Goal: Information Seeking & Learning: Learn about a topic

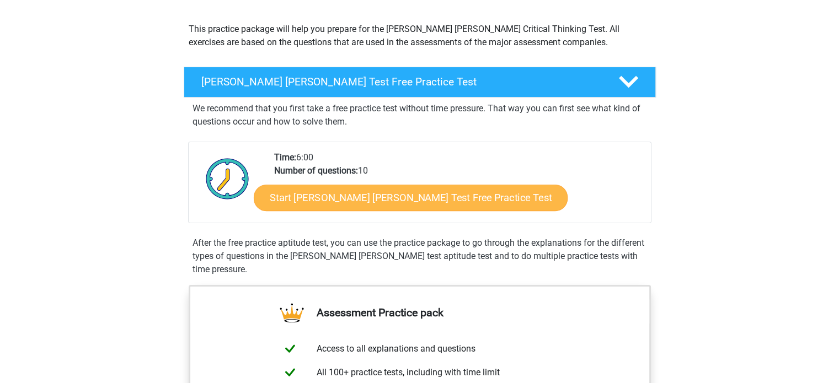
scroll to position [110, 0]
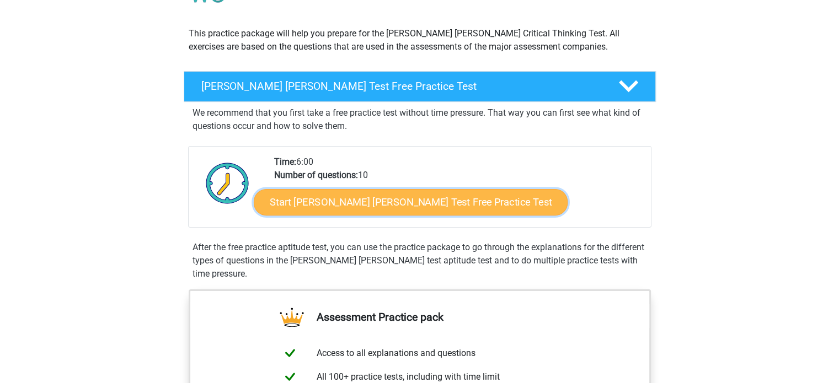
click at [351, 203] on link "Start Watson Glaser Test Free Practice Test" at bounding box center [411, 202] width 314 height 26
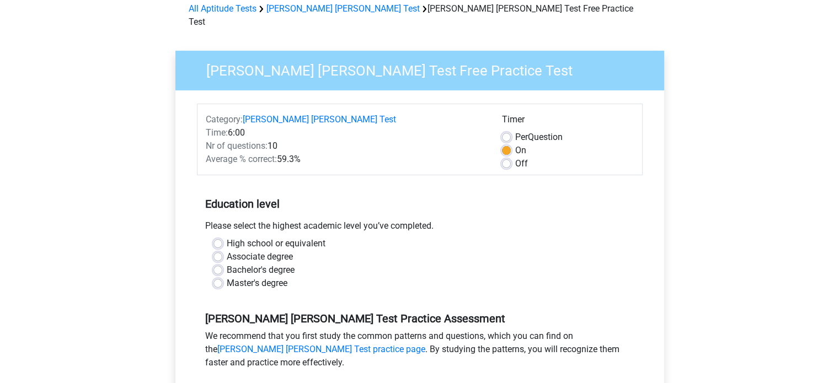
scroll to position [110, 0]
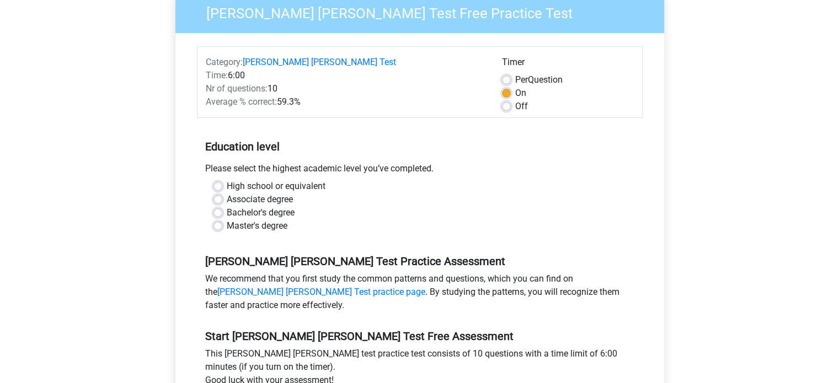
click at [227, 219] on label "Master's degree" at bounding box center [257, 225] width 61 height 13
click at [218, 219] on input "Master's degree" at bounding box center [217, 224] width 9 height 11
radio input "true"
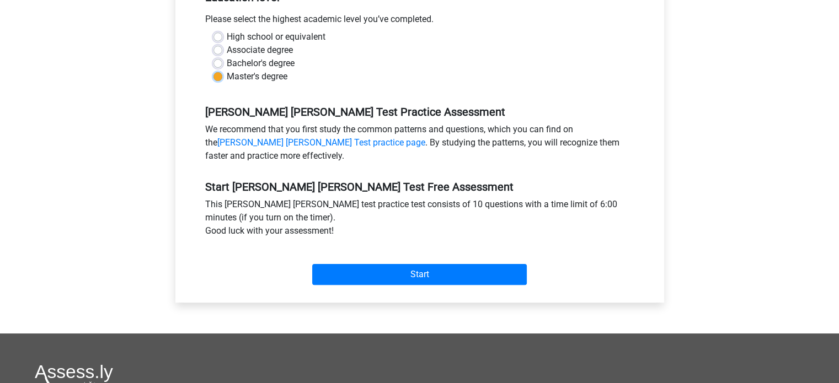
scroll to position [276, 0]
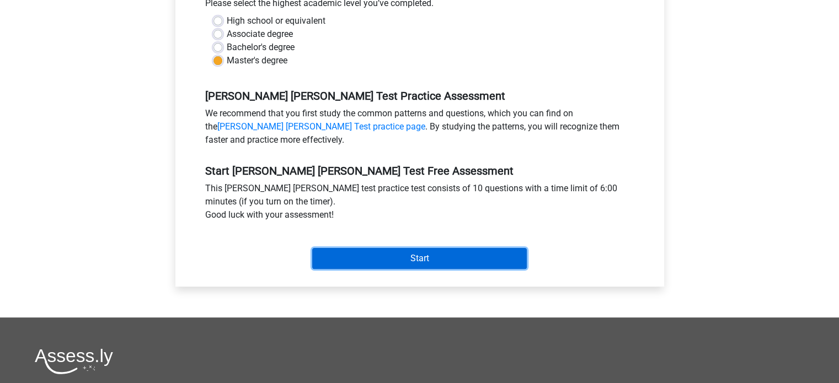
click at [381, 248] on input "Start" at bounding box center [419, 258] width 214 height 21
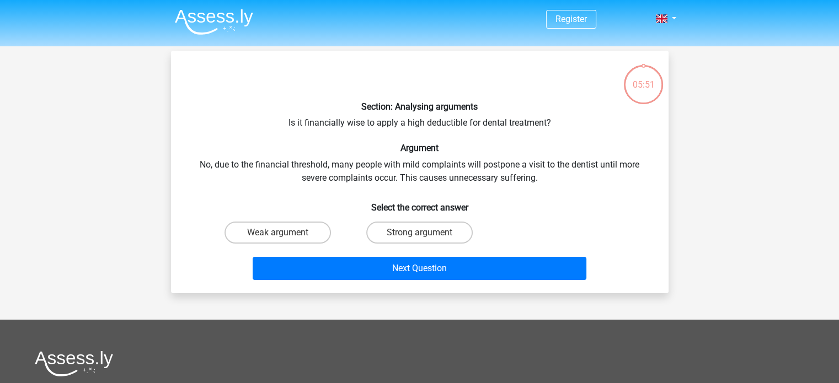
click at [420, 233] on input "Strong argument" at bounding box center [422, 236] width 7 height 7
radio input "true"
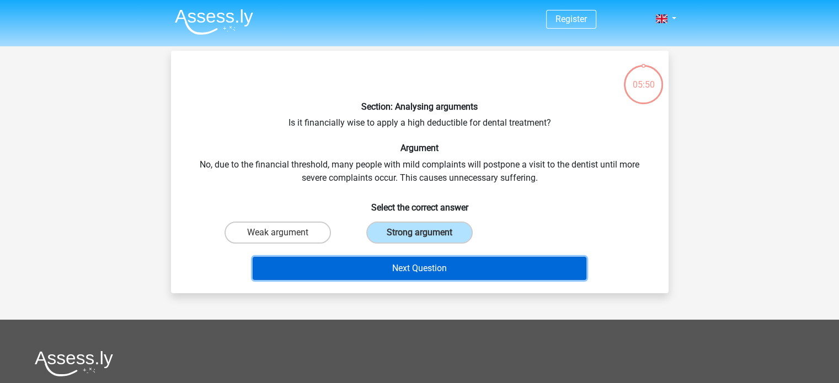
click at [428, 264] on button "Next Question" at bounding box center [420, 268] width 334 height 23
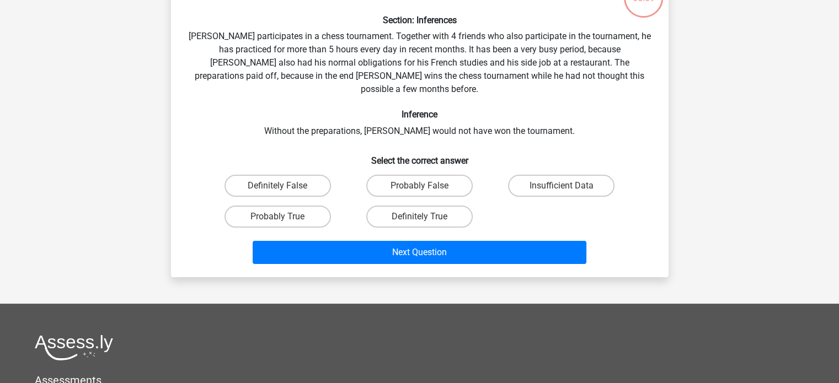
scroll to position [106, 0]
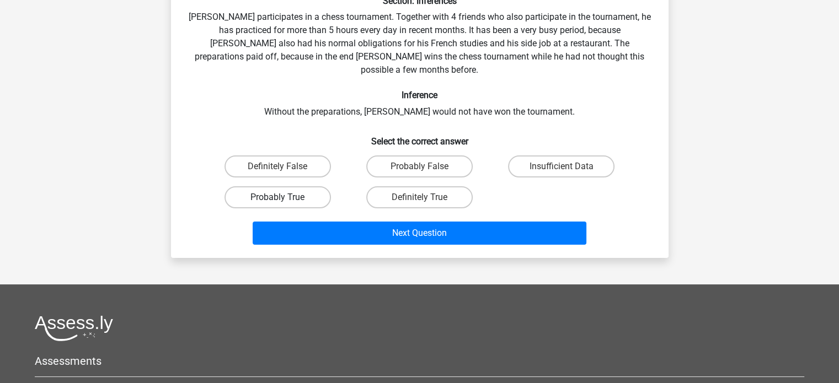
drag, startPoint x: 308, startPoint y: 180, endPoint x: 318, endPoint y: 182, distance: 9.8
click at [314, 186] on label "Probably True" at bounding box center [277, 197] width 106 height 22
click at [284, 197] on input "Probably True" at bounding box center [280, 200] width 7 height 7
radio input "true"
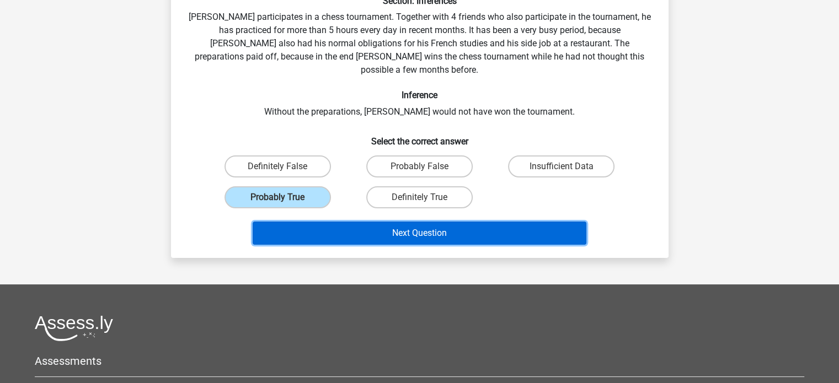
click at [380, 222] on button "Next Question" at bounding box center [420, 233] width 334 height 23
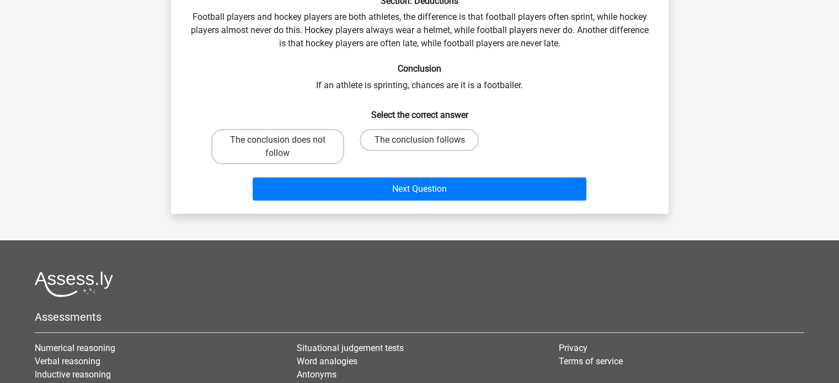
scroll to position [51, 0]
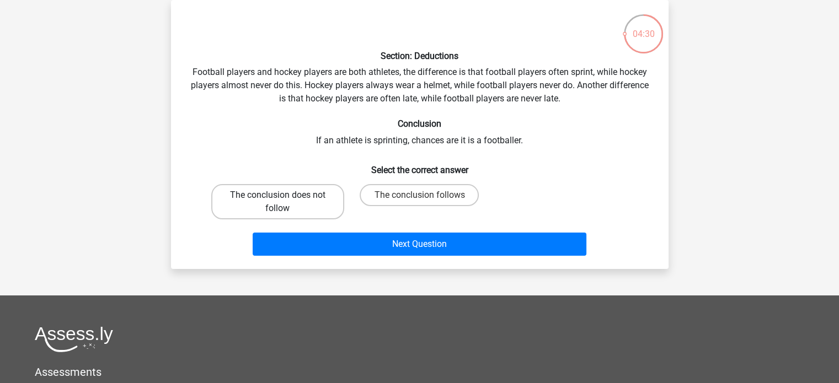
click at [289, 201] on label "The conclusion does not follow" at bounding box center [277, 201] width 133 height 35
click at [284, 201] on input "The conclusion does not follow" at bounding box center [280, 198] width 7 height 7
radio input "true"
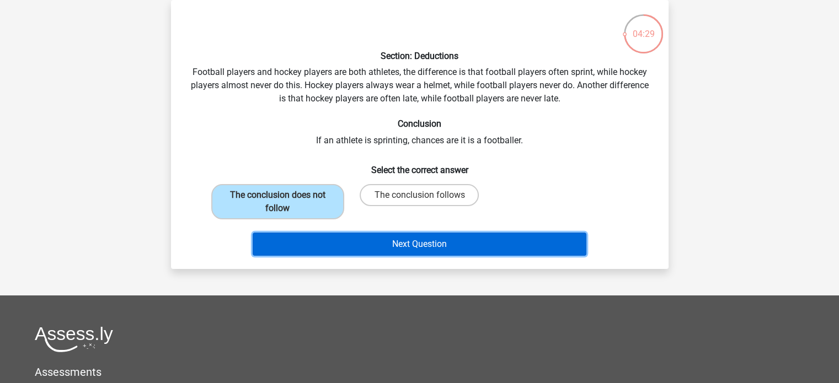
click at [395, 238] on button "Next Question" at bounding box center [420, 244] width 334 height 23
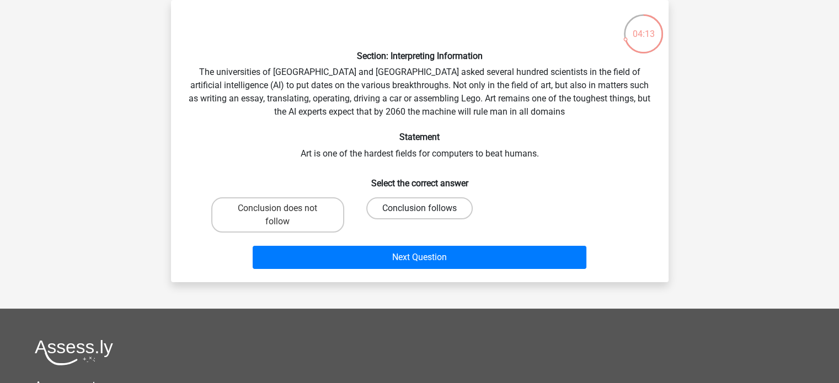
click at [412, 210] on label "Conclusion follows" at bounding box center [419, 208] width 106 height 22
click at [419, 210] on input "Conclusion follows" at bounding box center [422, 211] width 7 height 7
radio input "true"
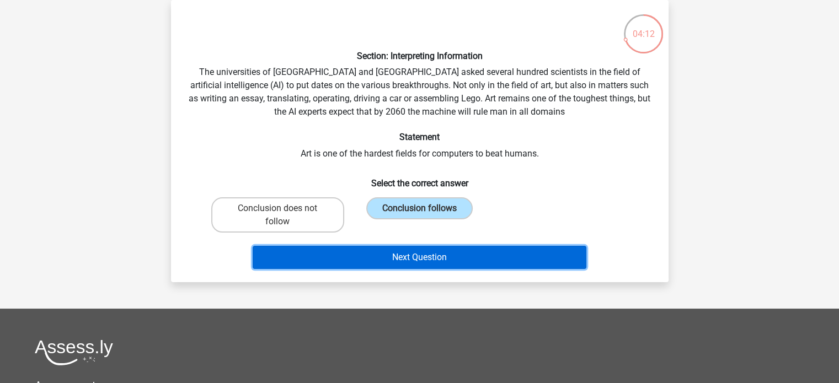
click at [412, 260] on button "Next Question" at bounding box center [420, 257] width 334 height 23
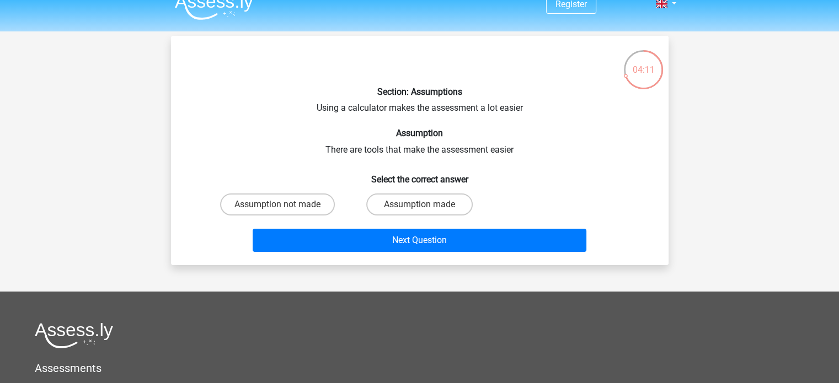
scroll to position [0, 0]
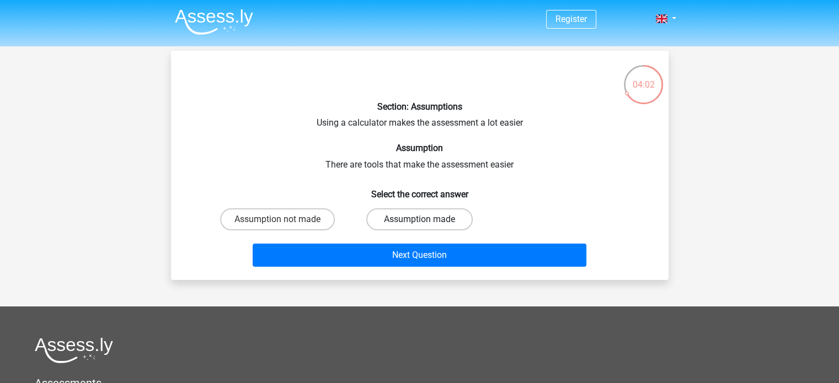
click at [448, 219] on label "Assumption made" at bounding box center [419, 219] width 106 height 22
click at [426, 219] on input "Assumption made" at bounding box center [422, 222] width 7 height 7
radio input "true"
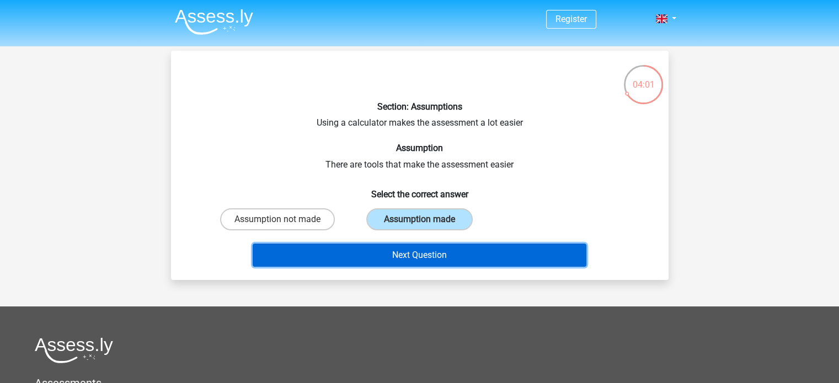
click at [448, 252] on button "Next Question" at bounding box center [420, 255] width 334 height 23
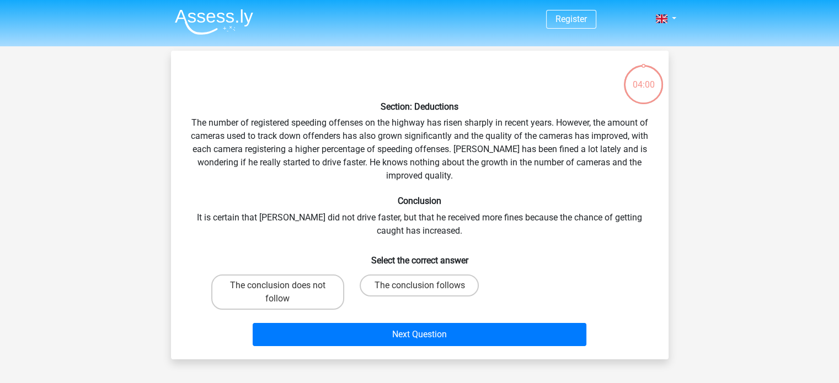
scroll to position [51, 0]
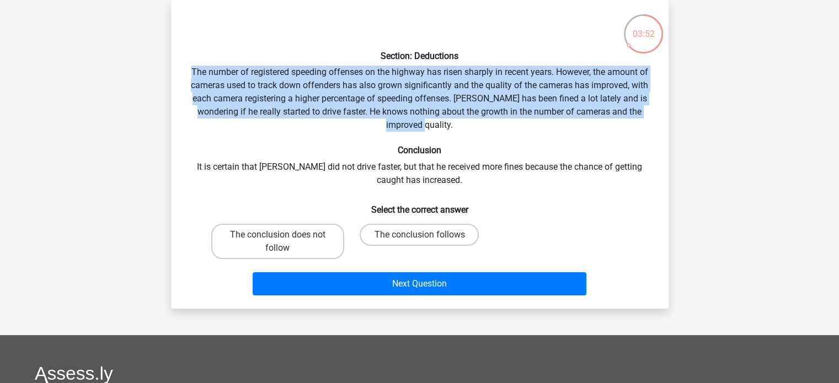
drag, startPoint x: 448, startPoint y: 127, endPoint x: 187, endPoint y: 71, distance: 266.2
click at [187, 71] on div "Section: Deductions The number of registered speeding offenses on the highway h…" at bounding box center [419, 154] width 488 height 291
copy div "The number of registered speeding offenses on the highway has risen sharply in …"
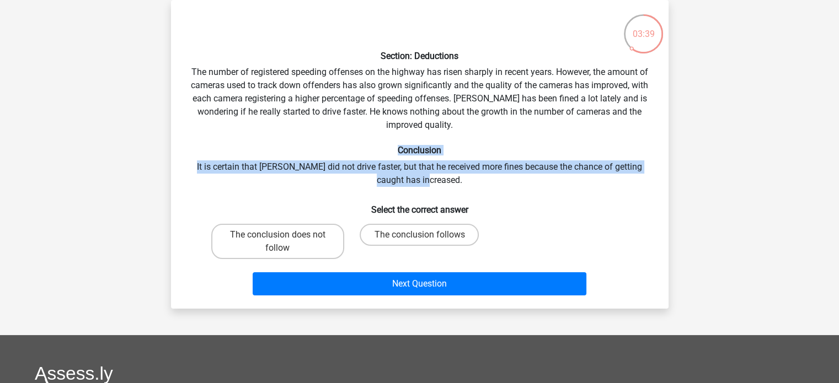
drag, startPoint x: 441, startPoint y: 179, endPoint x: 385, endPoint y: 148, distance: 64.2
click at [385, 148] on div "Section: Deductions The number of registered speeding offenses on the highway h…" at bounding box center [419, 154] width 488 height 291
copy div "Conclusion It is certain that Peter did not drive faster, but that he received …"
click at [300, 241] on label "The conclusion does not follow" at bounding box center [277, 241] width 133 height 35
click at [284, 241] on input "The conclusion does not follow" at bounding box center [280, 238] width 7 height 7
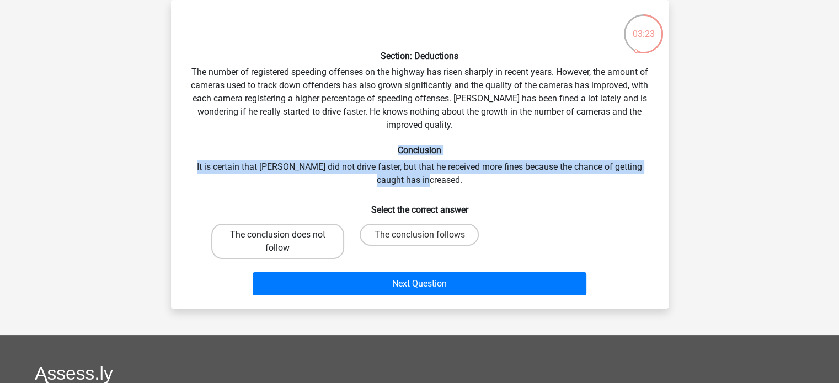
radio input "true"
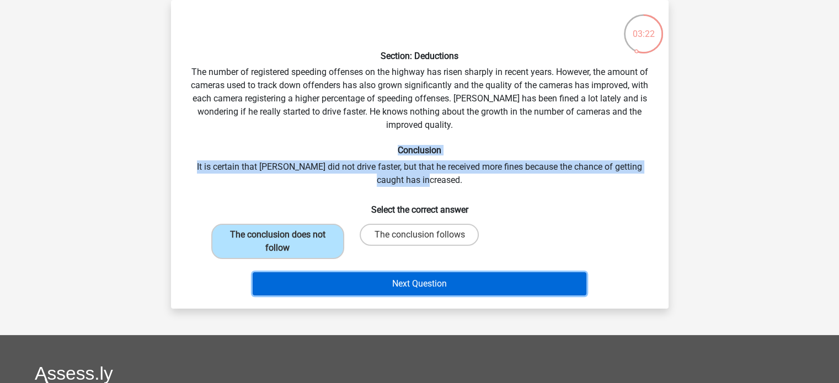
click at [401, 283] on button "Next Question" at bounding box center [420, 283] width 334 height 23
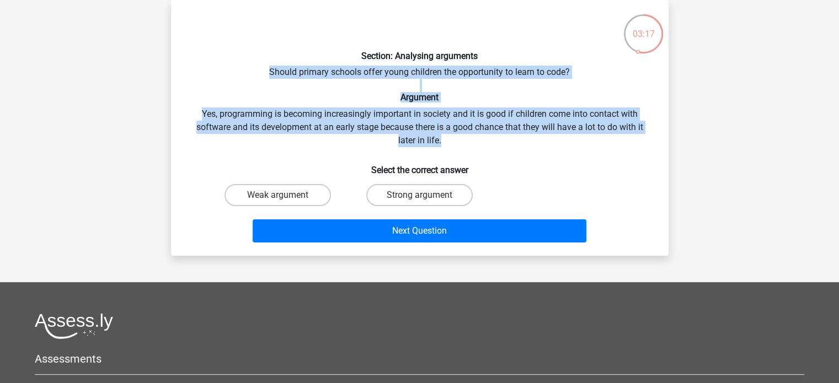
drag, startPoint x: 441, startPoint y: 146, endPoint x: 250, endPoint y: 71, distance: 205.2
click at [250, 71] on div "Section: Analysing arguments Should primary schools offer young children the op…" at bounding box center [419, 128] width 488 height 238
copy div "Should primary schools offer young children the opportunity to learn to code? A…"
drag, startPoint x: 502, startPoint y: 202, endPoint x: 261, endPoint y: 68, distance: 275.7
click at [261, 68] on div "Section: Analysing arguments Should primary schools offer young children the op…" at bounding box center [419, 128] width 488 height 238
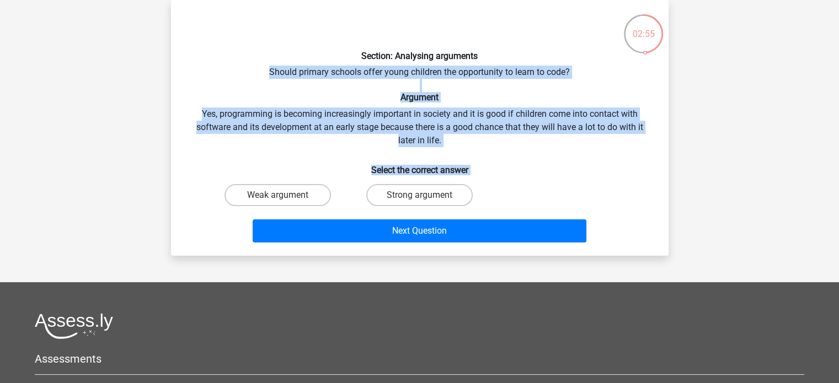
copy div "Should primary schools offer young children the opportunity to learn to code? A…"
click at [416, 196] on label "Strong argument" at bounding box center [419, 195] width 106 height 22
click at [419, 196] on input "Strong argument" at bounding box center [422, 198] width 7 height 7
radio input "true"
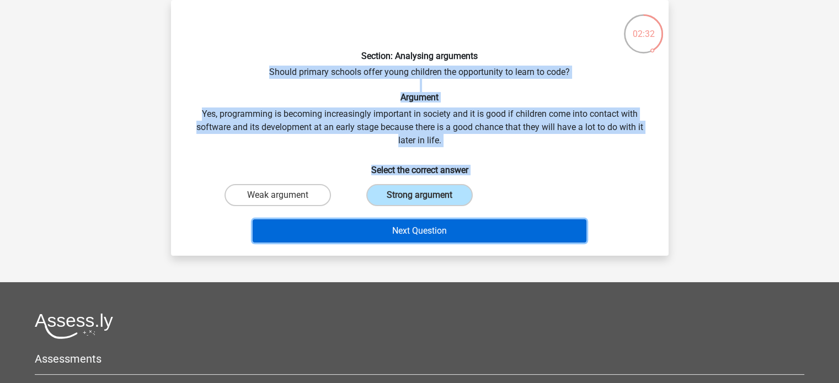
click at [432, 233] on button "Next Question" at bounding box center [420, 230] width 334 height 23
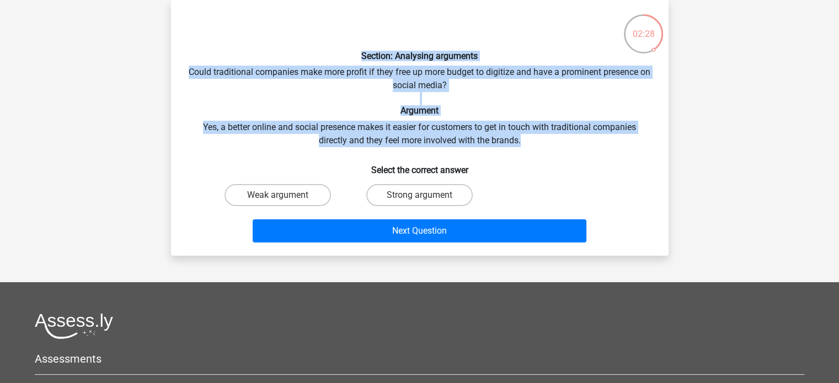
drag, startPoint x: 531, startPoint y: 145, endPoint x: 225, endPoint y: 50, distance: 320.9
click at [225, 50] on div "Section: Analysing arguments Could traditional companies make more profit if th…" at bounding box center [419, 128] width 488 height 238
copy div "Section: Analysing arguments Could traditional companies make more profit if th…"
click at [434, 193] on label "Strong argument" at bounding box center [419, 195] width 106 height 22
click at [426, 195] on input "Strong argument" at bounding box center [422, 198] width 7 height 7
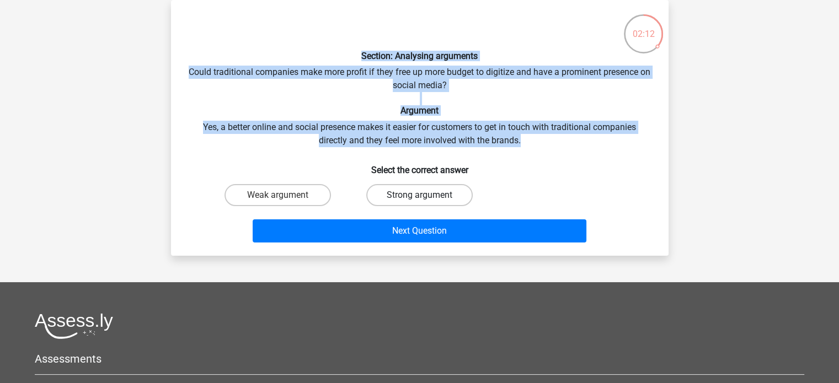
radio input "true"
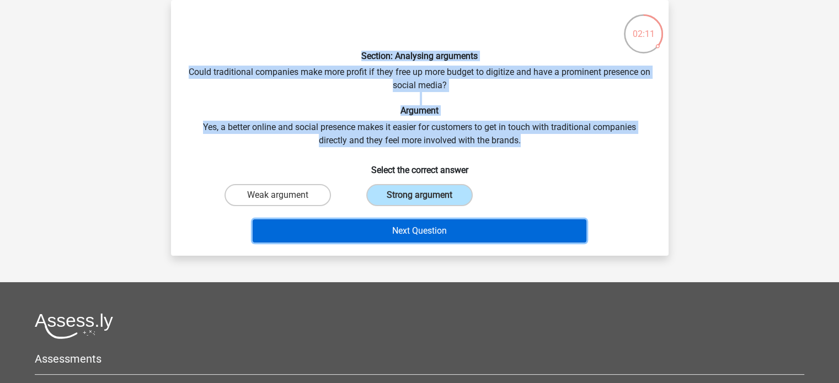
click at [448, 227] on button "Next Question" at bounding box center [420, 230] width 334 height 23
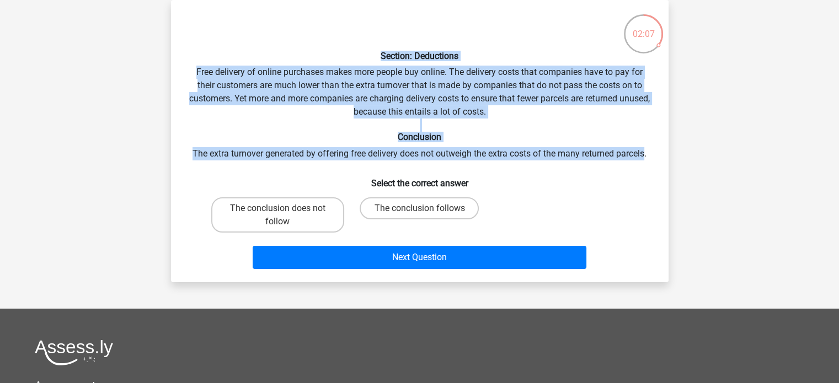
drag, startPoint x: 621, startPoint y: 147, endPoint x: 254, endPoint y: 48, distance: 379.7
click at [254, 48] on div "Section: Deductions Free delivery of online purchases makes more people buy onl…" at bounding box center [419, 141] width 488 height 265
copy div "Section: Deductions Free delivery of online purchases makes more people buy onl…"
click at [302, 218] on label "The conclusion does not follow" at bounding box center [277, 214] width 133 height 35
click at [284, 216] on input "The conclusion does not follow" at bounding box center [280, 211] width 7 height 7
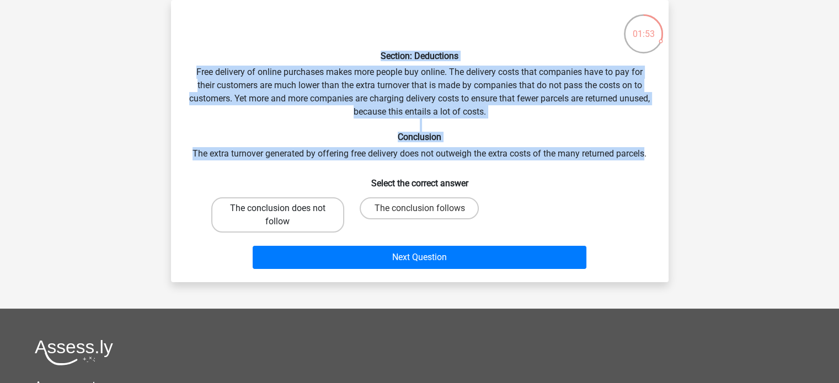
radio input "true"
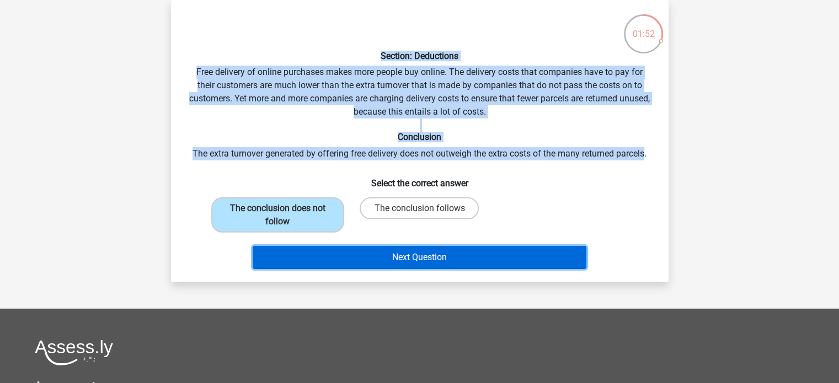
click at [421, 260] on button "Next Question" at bounding box center [420, 257] width 334 height 23
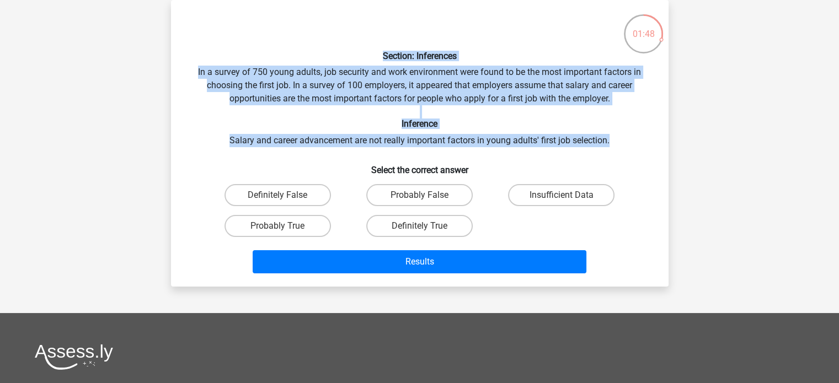
drag, startPoint x: 459, startPoint y: 111, endPoint x: 239, endPoint y: 44, distance: 229.9
click at [239, 44] on div "Section: Inferences In a survey of 750 young adults, job security and work envi…" at bounding box center [419, 143] width 488 height 269
copy div "Section: Inferences In a survey of 750 young adults, job security and work envi…"
click at [308, 195] on label "Definitely False" at bounding box center [277, 195] width 106 height 22
click at [284, 195] on input "Definitely False" at bounding box center [280, 198] width 7 height 7
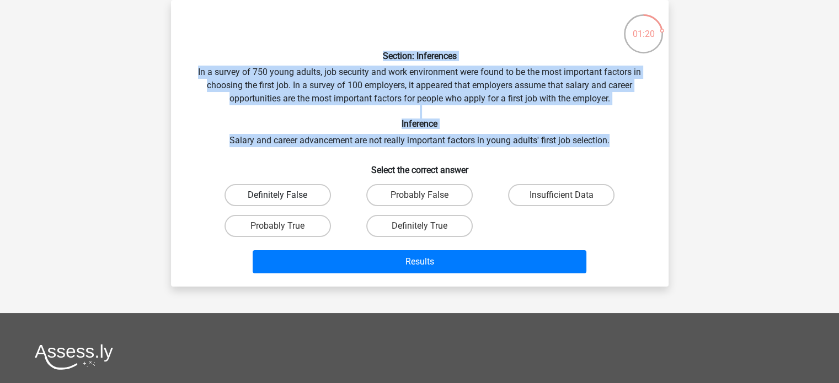
radio input "true"
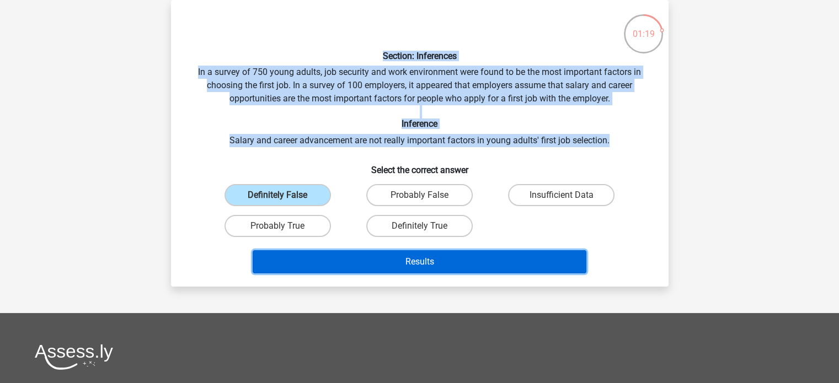
click at [401, 255] on button "Results" at bounding box center [420, 261] width 334 height 23
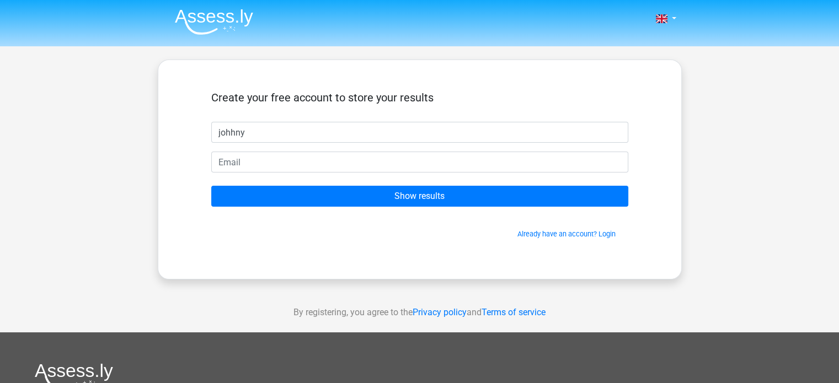
type input "johhny"
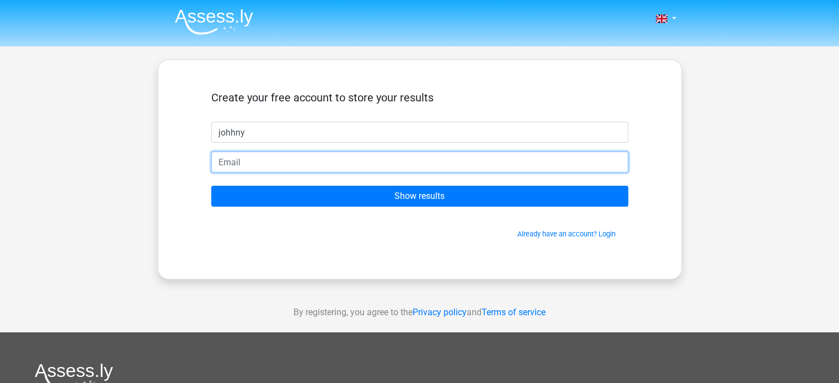
click at [278, 157] on input "email" at bounding box center [419, 162] width 417 height 21
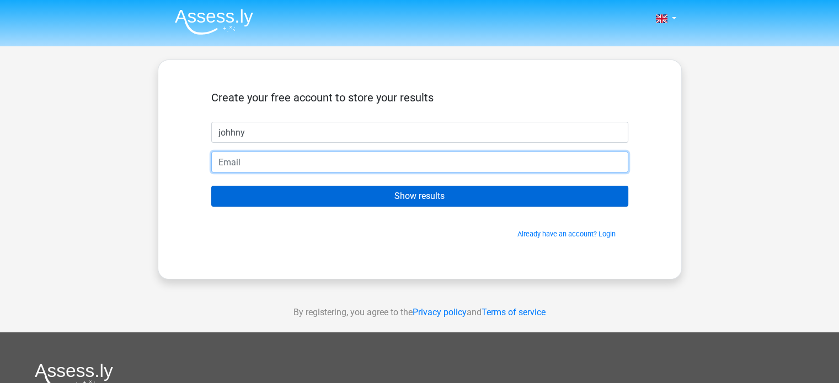
type input "[PERSON_NAME][EMAIL_ADDRESS][PERSON_NAME][DOMAIN_NAME]"
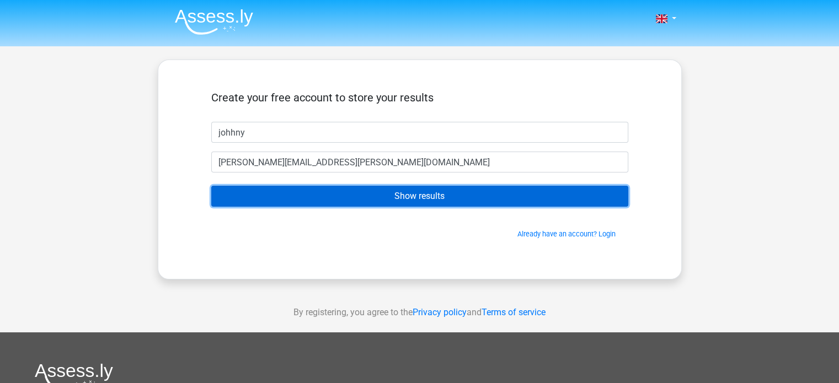
click at [404, 197] on input "Show results" at bounding box center [419, 196] width 417 height 21
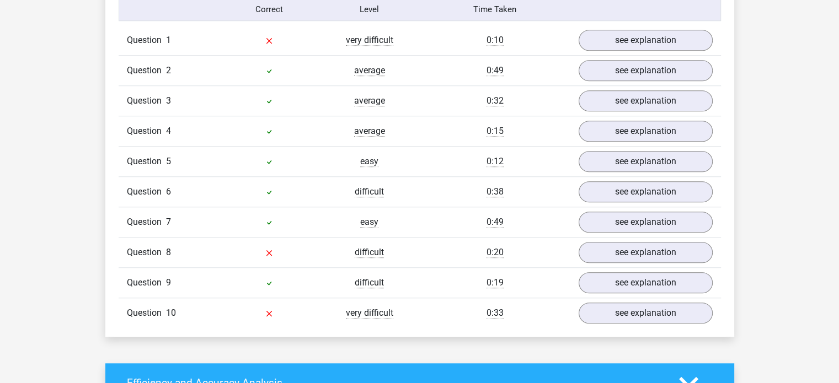
scroll to position [827, 0]
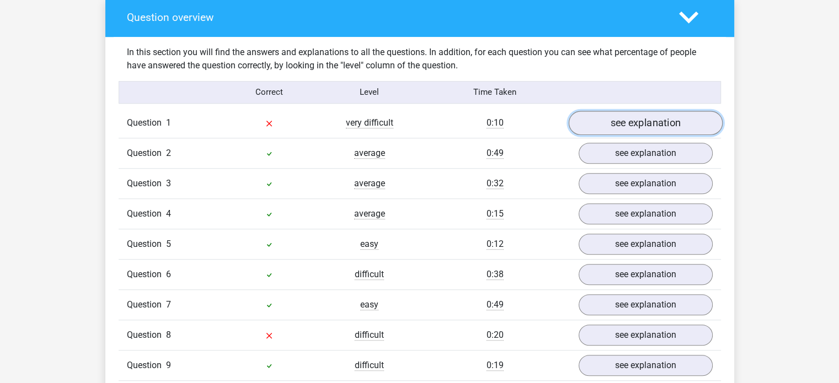
click at [635, 121] on link "see explanation" at bounding box center [645, 123] width 154 height 24
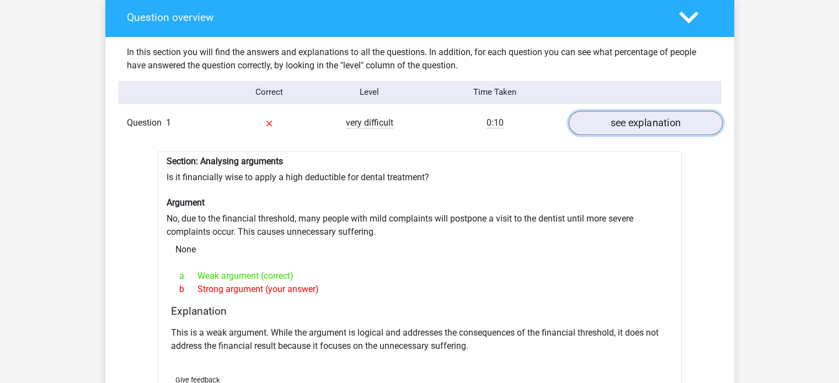
click at [633, 119] on link "see explanation" at bounding box center [645, 123] width 154 height 24
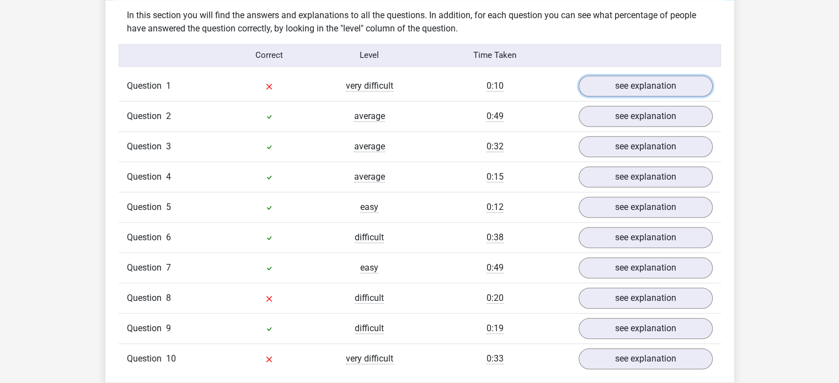
scroll to position [937, 0]
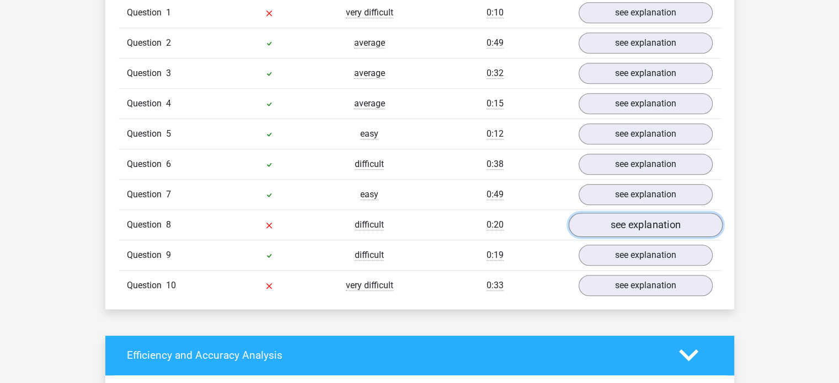
click at [632, 214] on link "see explanation" at bounding box center [645, 225] width 154 height 24
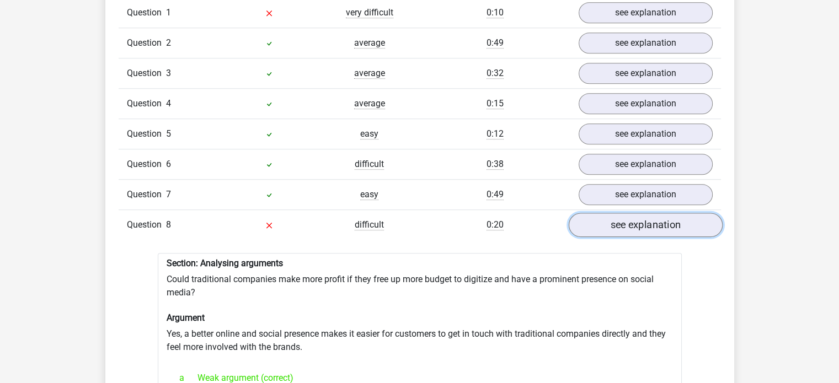
click at [640, 213] on link "see explanation" at bounding box center [645, 225] width 154 height 24
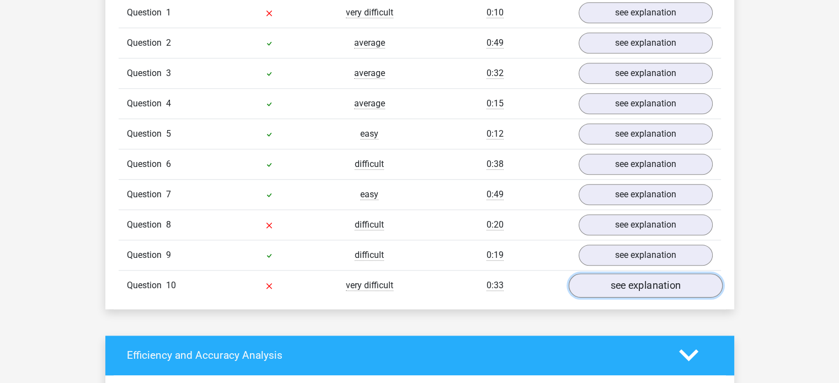
click at [613, 277] on link "see explanation" at bounding box center [645, 285] width 154 height 24
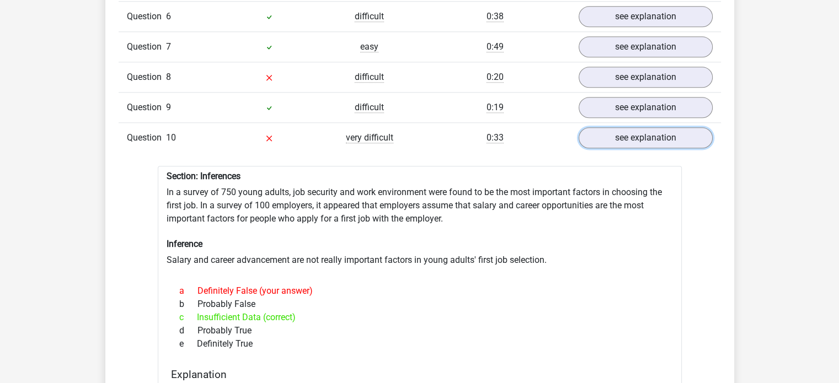
scroll to position [1103, 0]
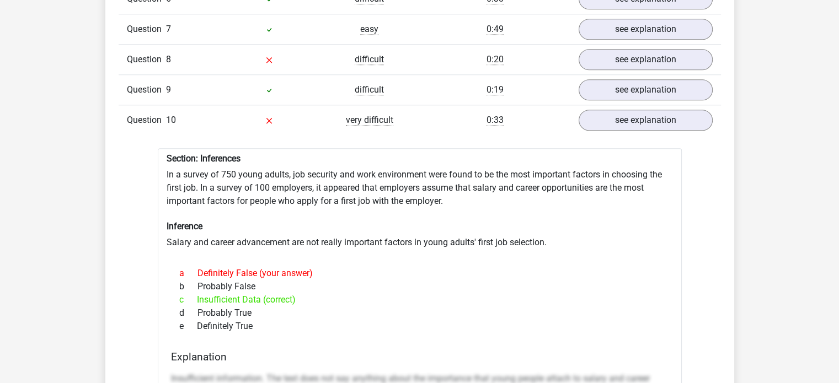
drag, startPoint x: 260, startPoint y: 315, endPoint x: 174, endPoint y: 244, distance: 111.3
copy div "a Definitely False (your answer) b Probably False c Insufficient Data (correct)…"
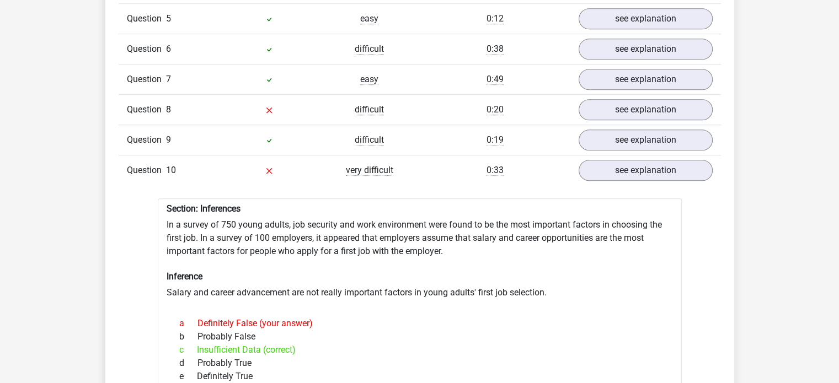
scroll to position [1048, 0]
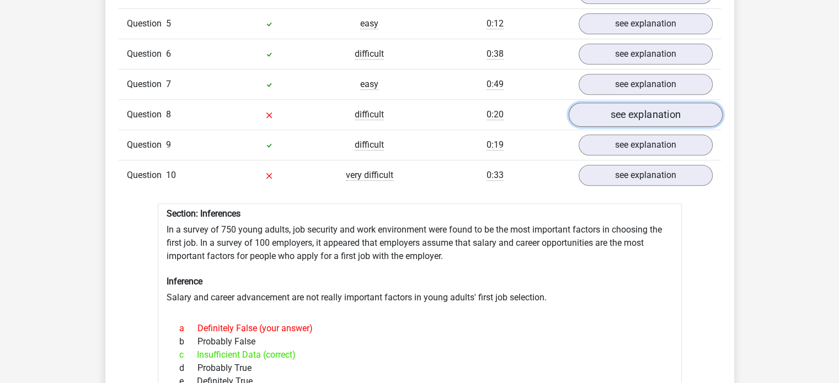
click at [637, 111] on link "see explanation" at bounding box center [645, 115] width 154 height 24
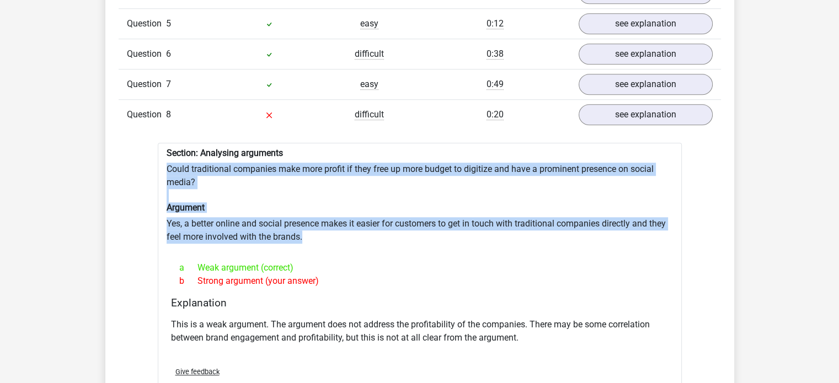
drag, startPoint x: 260, startPoint y: 213, endPoint x: 217, endPoint y: 175, distance: 57.8
copy div "Could traditional companies make more profit if they free up more budget to dig…"
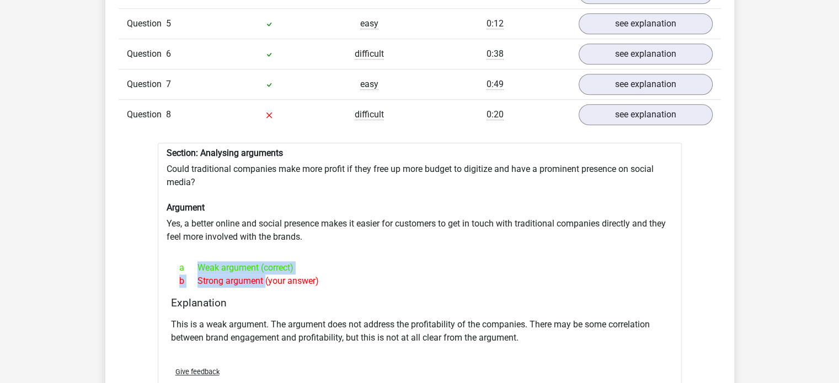
drag, startPoint x: 236, startPoint y: 260, endPoint x: 189, endPoint y: 253, distance: 47.9
click at [189, 257] on div "a Weak argument (correct) b Strong argument (your answer)" at bounding box center [419, 274] width 497 height 35
copy div "Weak argument (correct) b Strong argument"
click at [333, 277] on div "b Strong argument (your answer)" at bounding box center [419, 281] width 497 height 13
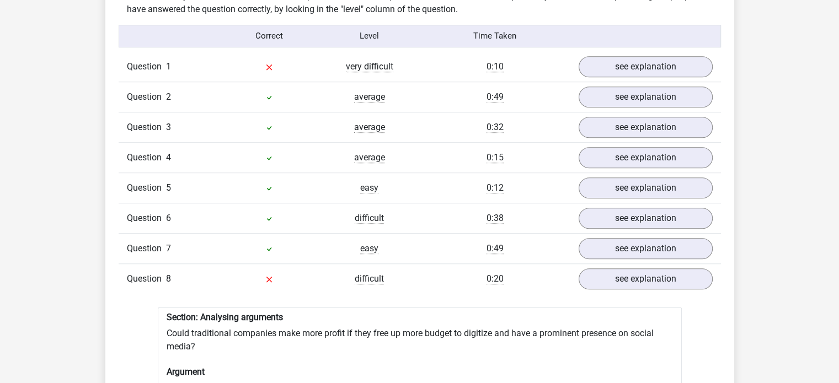
scroll to position [882, 0]
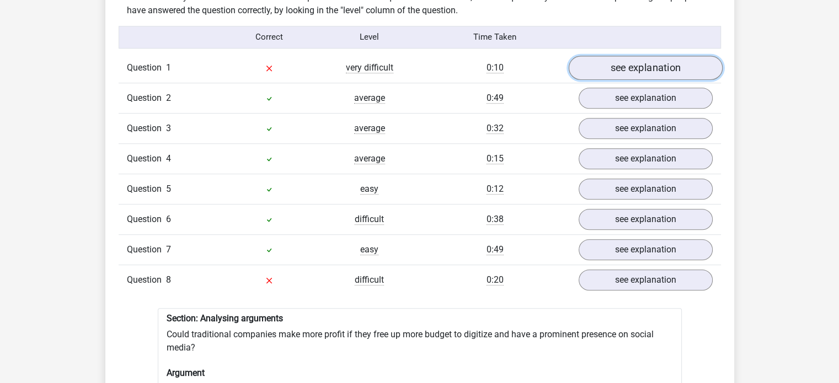
click at [646, 60] on link "see explanation" at bounding box center [645, 68] width 154 height 24
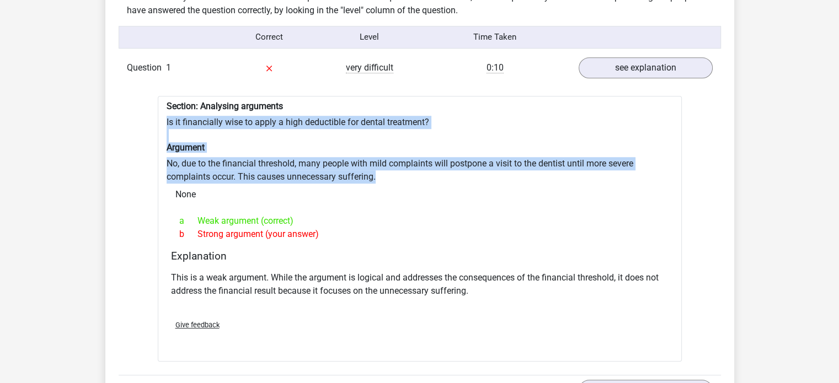
drag, startPoint x: 388, startPoint y: 170, endPoint x: 150, endPoint y: 118, distance: 243.3
copy div "Is it financially wise to apply a high deductible for dental treatment? Argumen…"
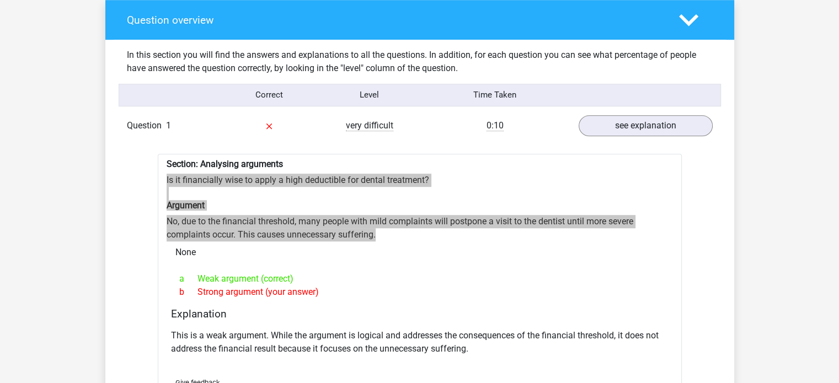
scroll to position [827, 0]
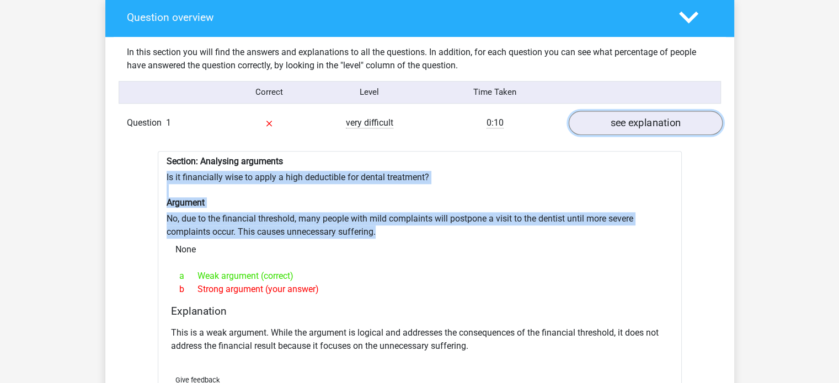
click at [643, 114] on link "see explanation" at bounding box center [645, 123] width 154 height 24
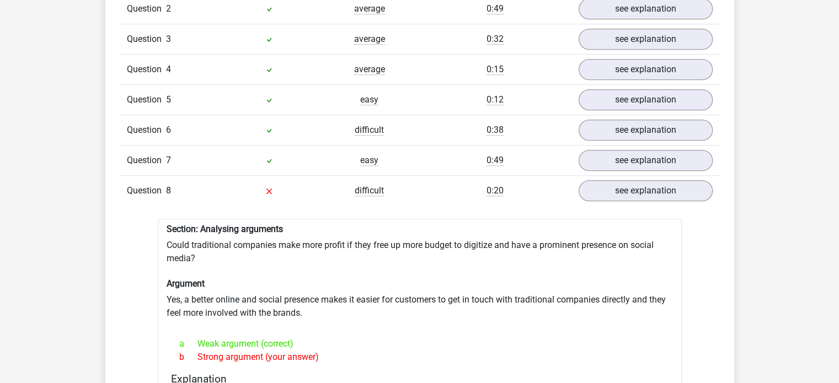
scroll to position [992, 0]
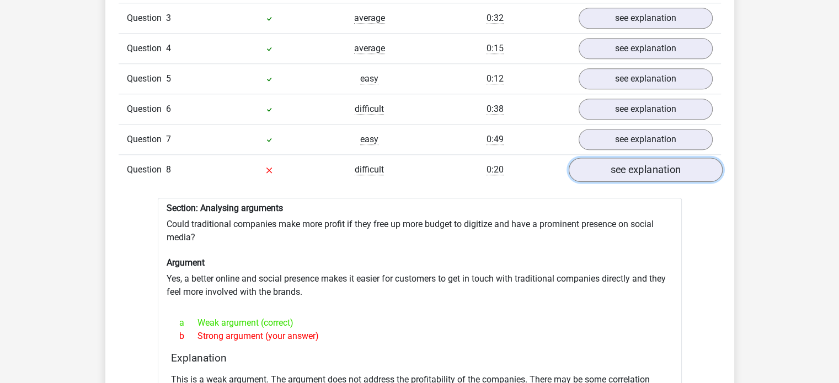
click at [642, 160] on link "see explanation" at bounding box center [645, 170] width 154 height 24
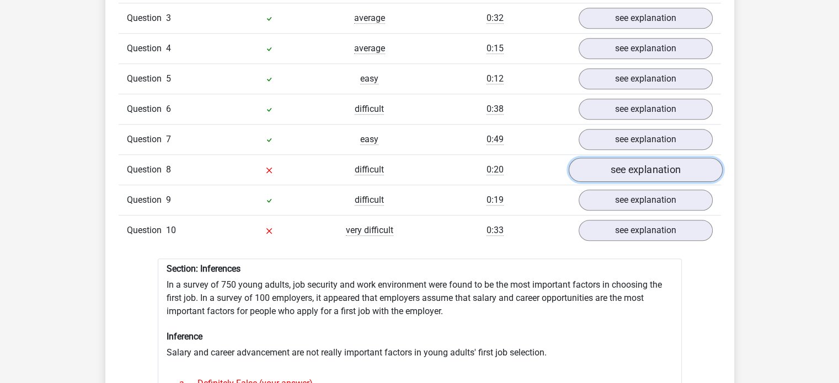
click at [608, 158] on link "see explanation" at bounding box center [645, 170] width 154 height 24
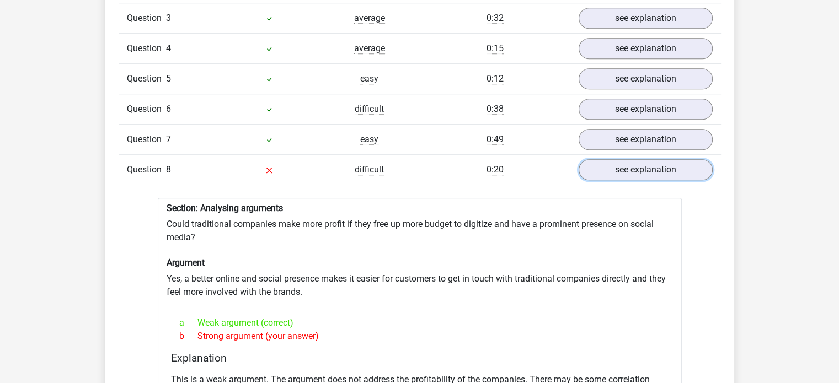
scroll to position [1048, 0]
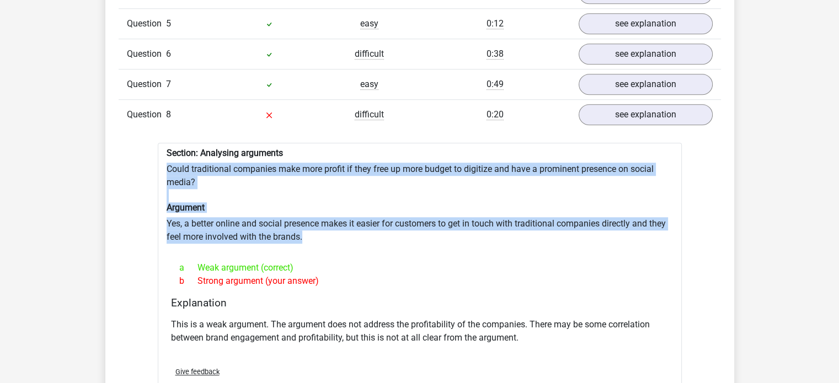
drag, startPoint x: 310, startPoint y: 228, endPoint x: 155, endPoint y: 152, distance: 173.1
copy div "Could traditional companies make more profit if they free up more budget to dig…"
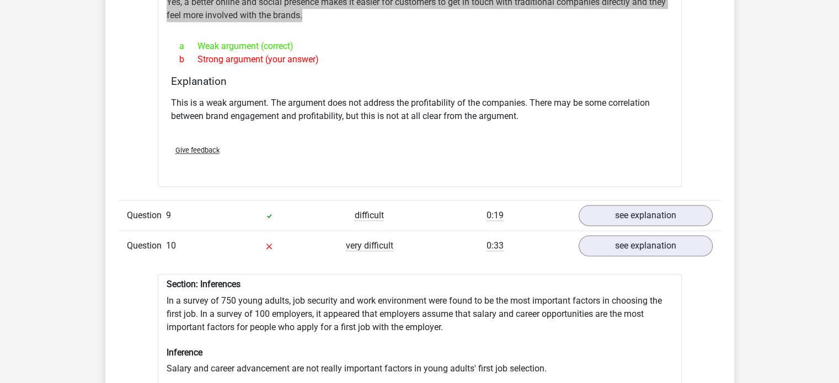
scroll to position [1378, 0]
